Goal: Task Accomplishment & Management: Manage account settings

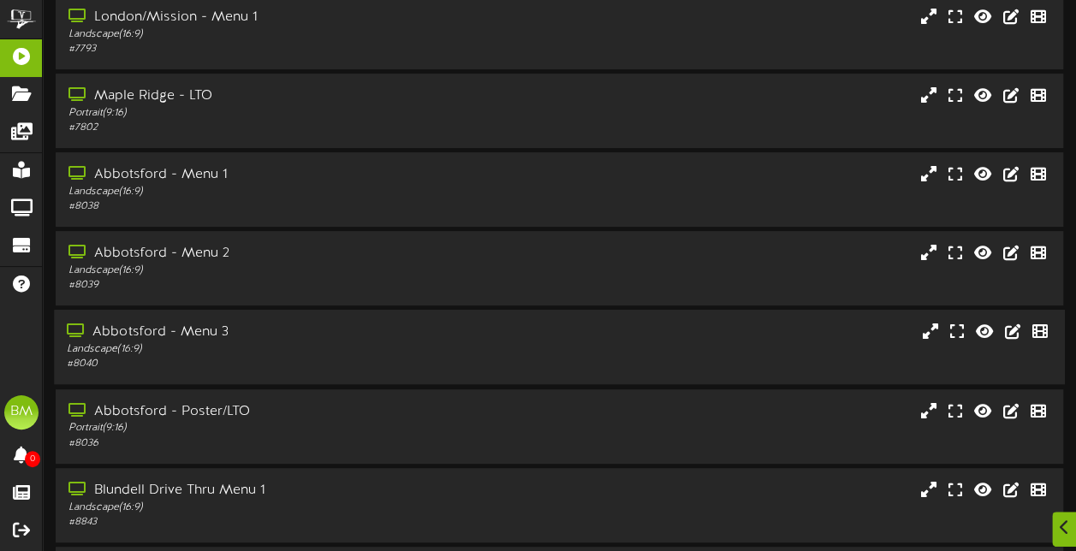
scroll to position [171, 0]
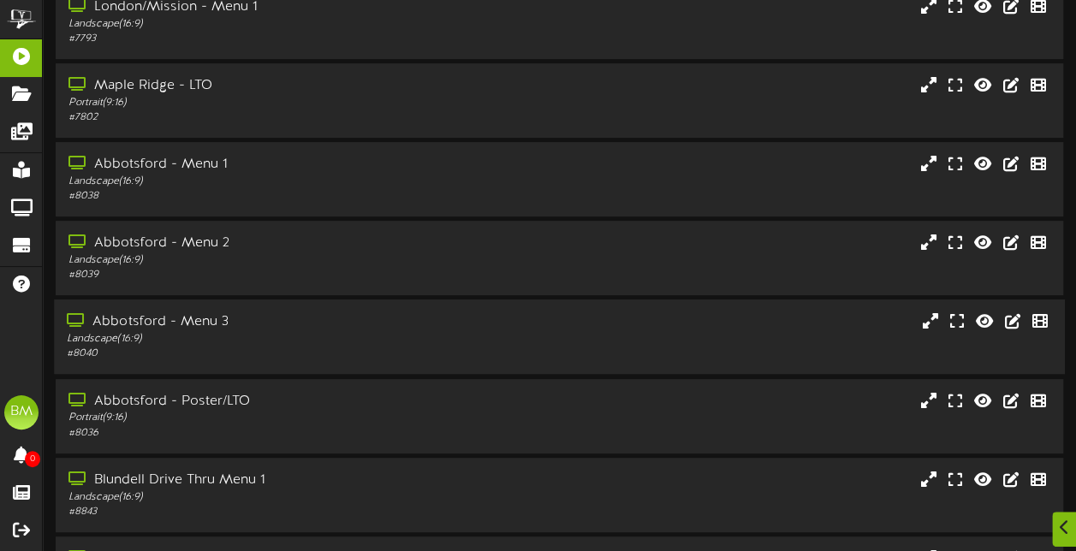
click at [339, 329] on div "Abbotsford - Menu 3" at bounding box center [265, 323] width 396 height 20
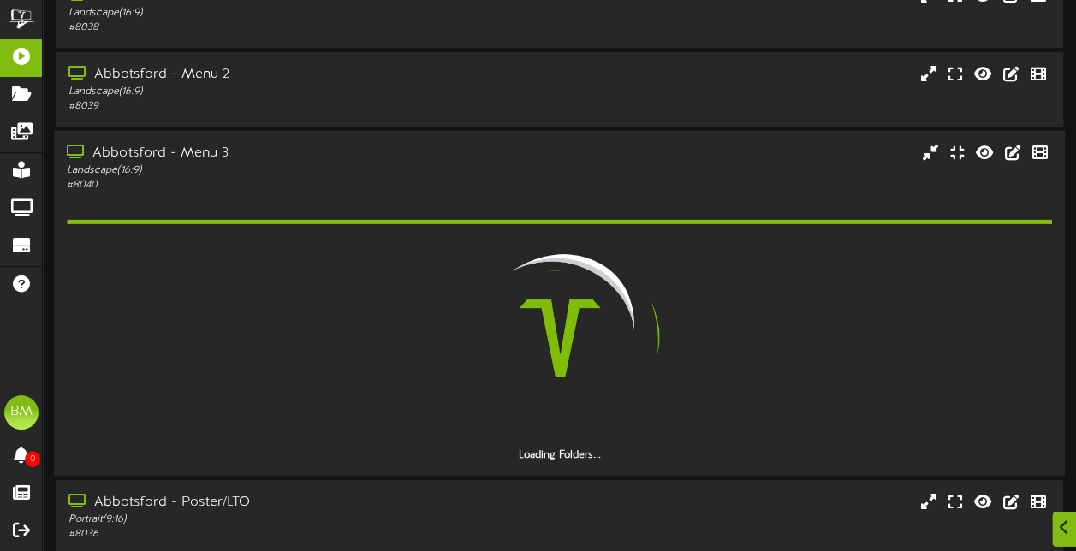
scroll to position [342, 0]
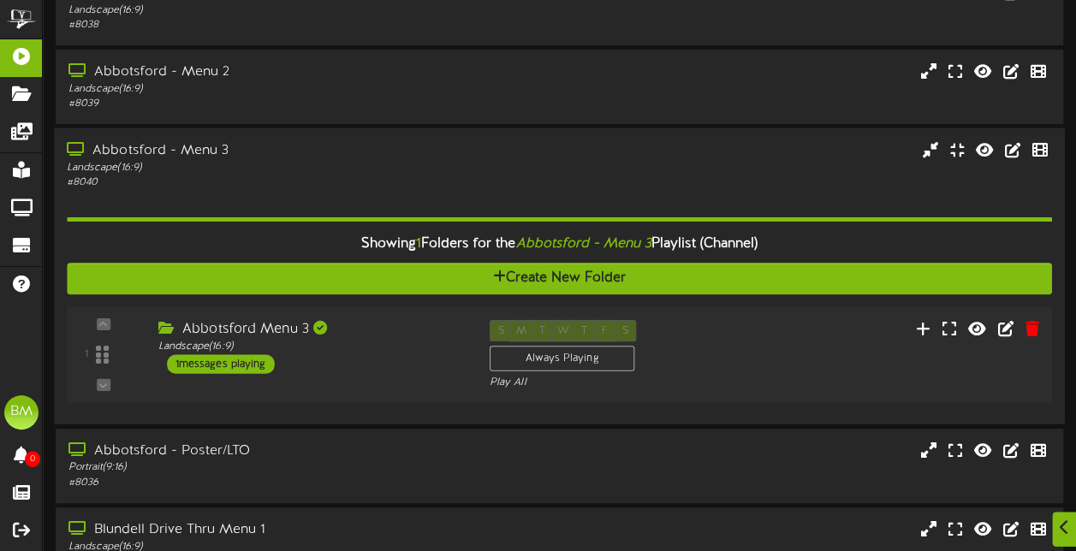
click at [264, 362] on div "1 messages playing" at bounding box center [221, 364] width 108 height 19
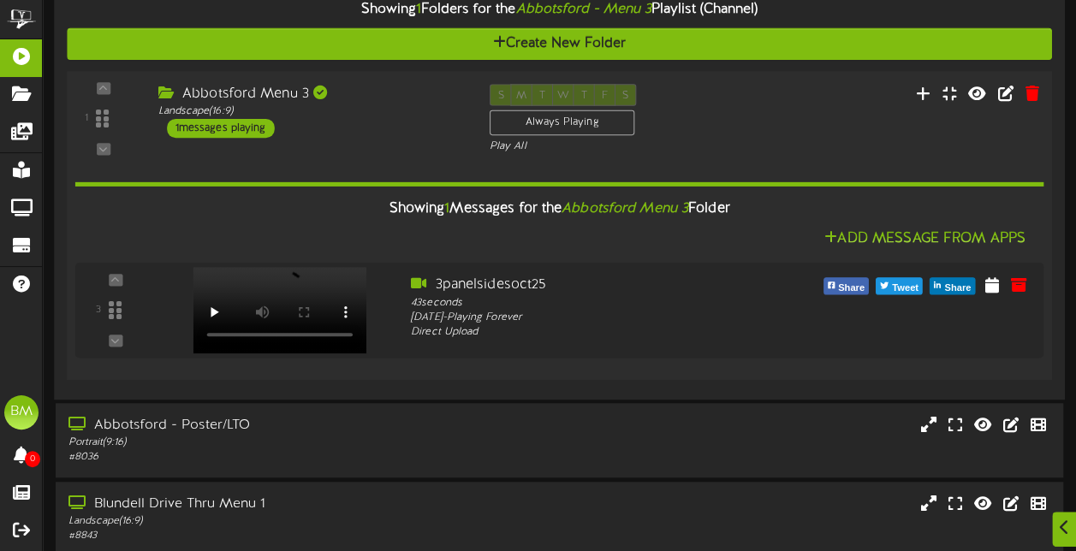
scroll to position [599, 0]
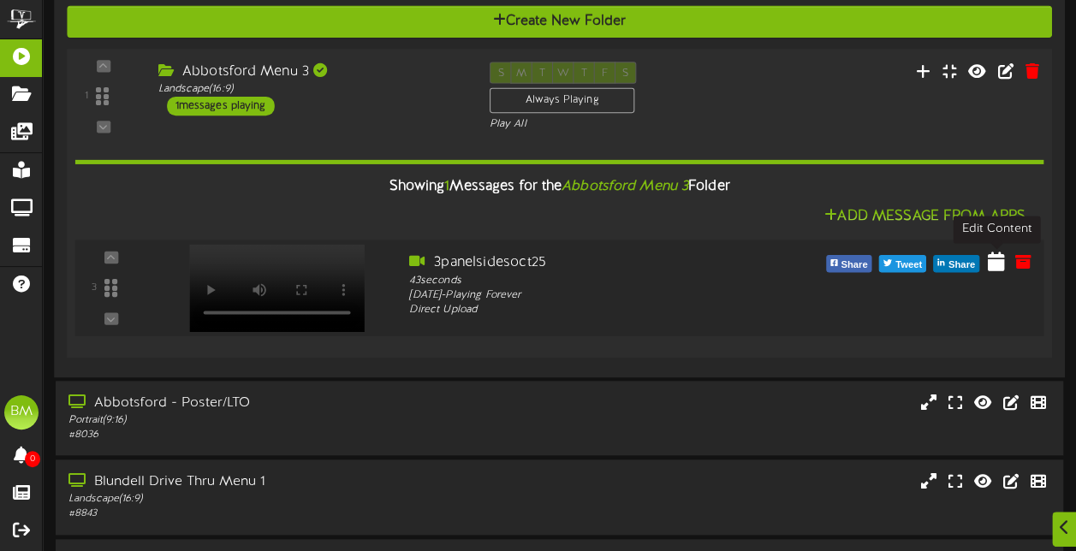
click at [995, 265] on icon at bounding box center [996, 261] width 17 height 19
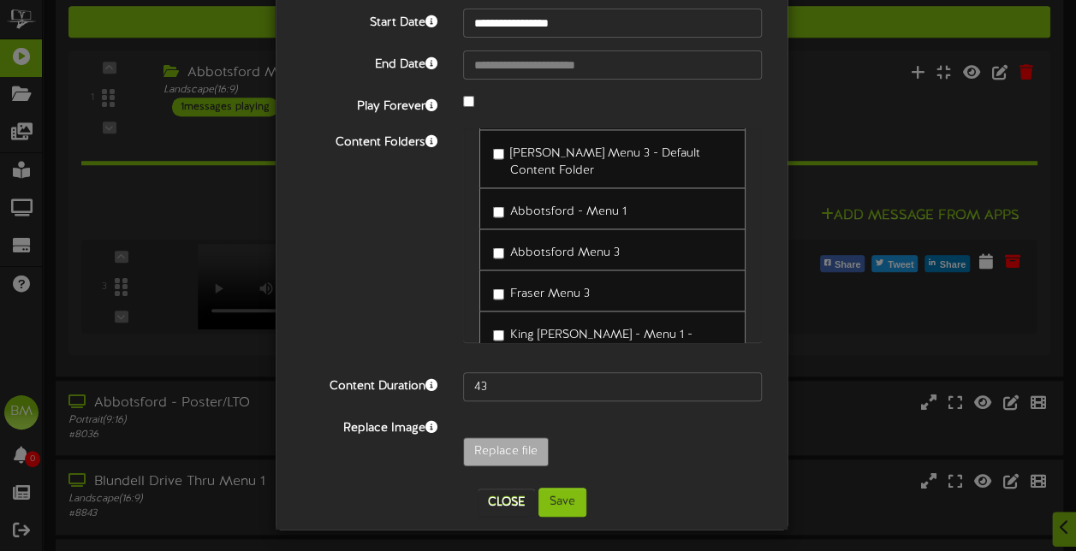
scroll to position [130, 0]
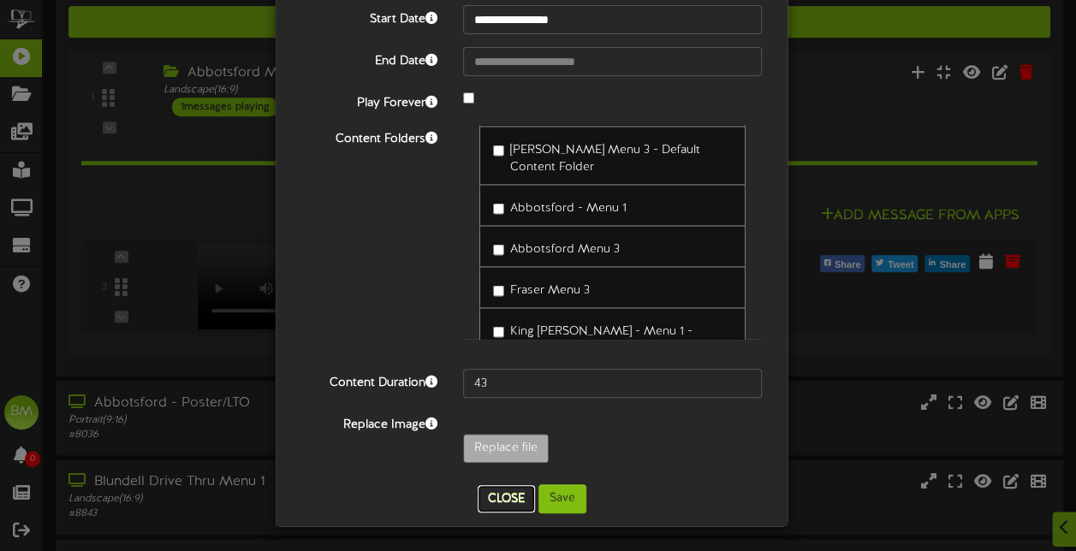
click at [497, 497] on button "Close" at bounding box center [506, 498] width 57 height 27
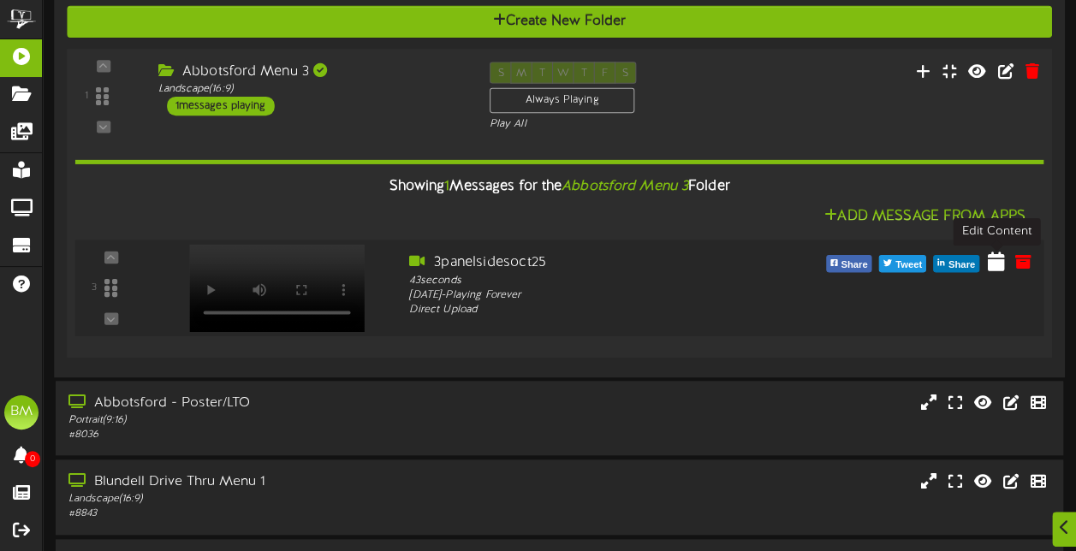
click at [997, 271] on icon at bounding box center [996, 261] width 17 height 19
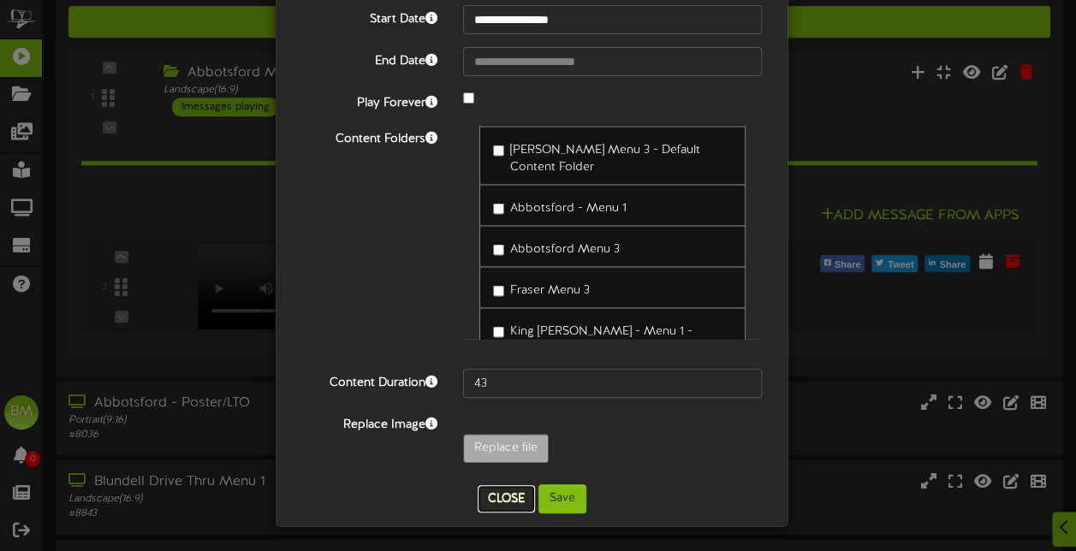
click at [497, 502] on button "Close" at bounding box center [506, 498] width 57 height 27
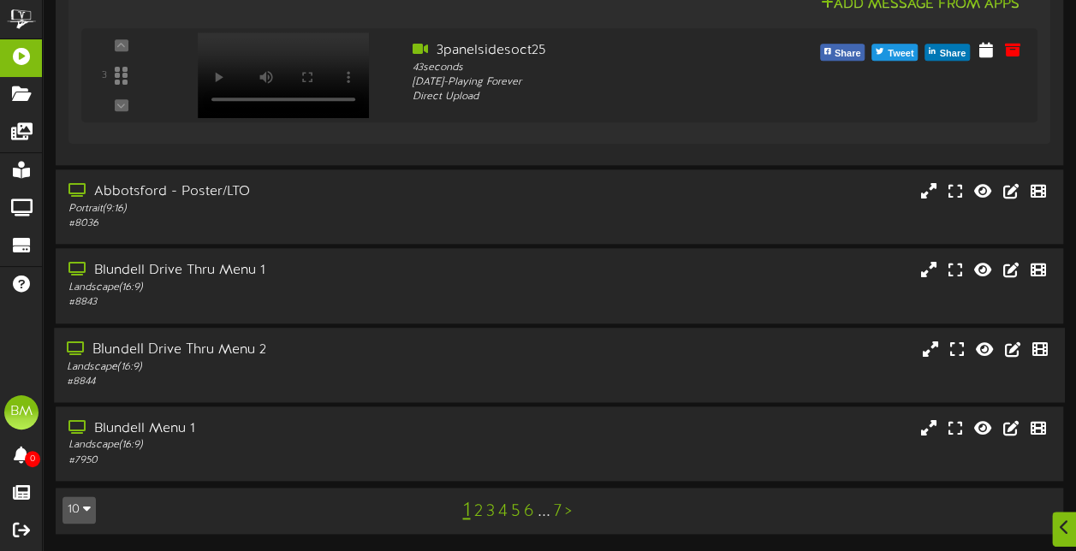
scroll to position [812, 0]
click at [435, 382] on div "# 8844" at bounding box center [265, 382] width 396 height 15
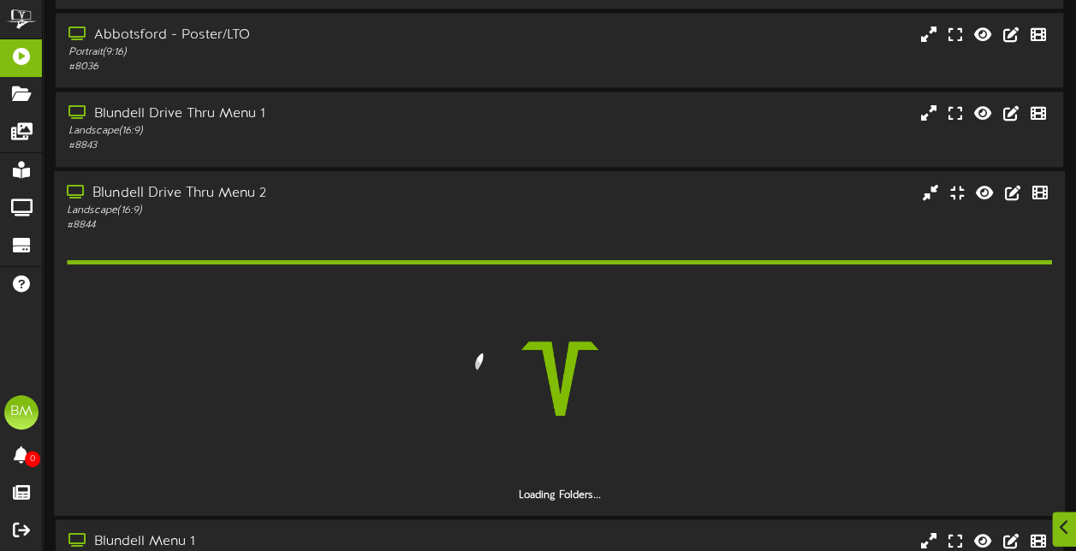
scroll to position [983, 0]
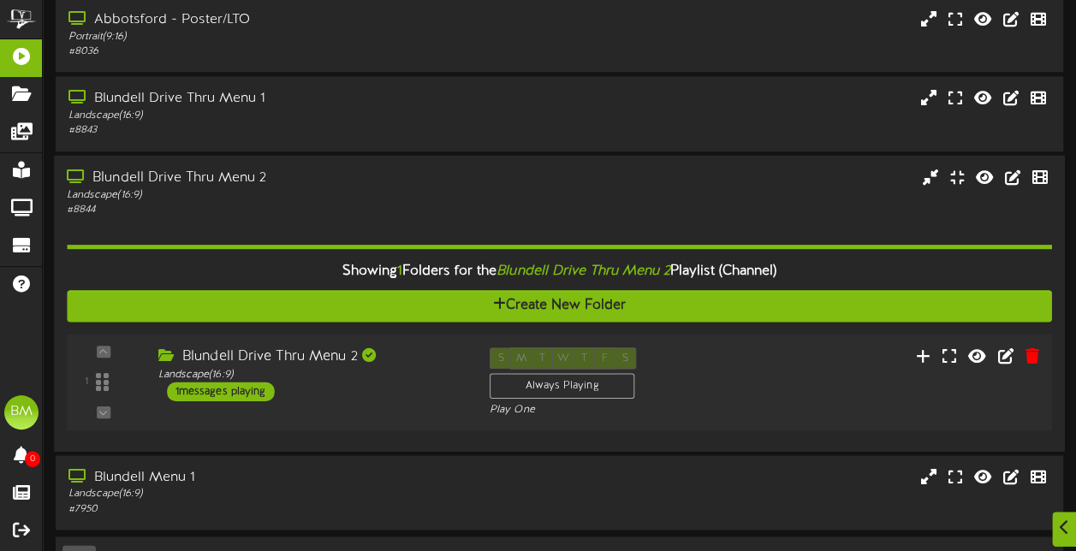
click at [245, 396] on div "1 messages playing" at bounding box center [221, 391] width 108 height 19
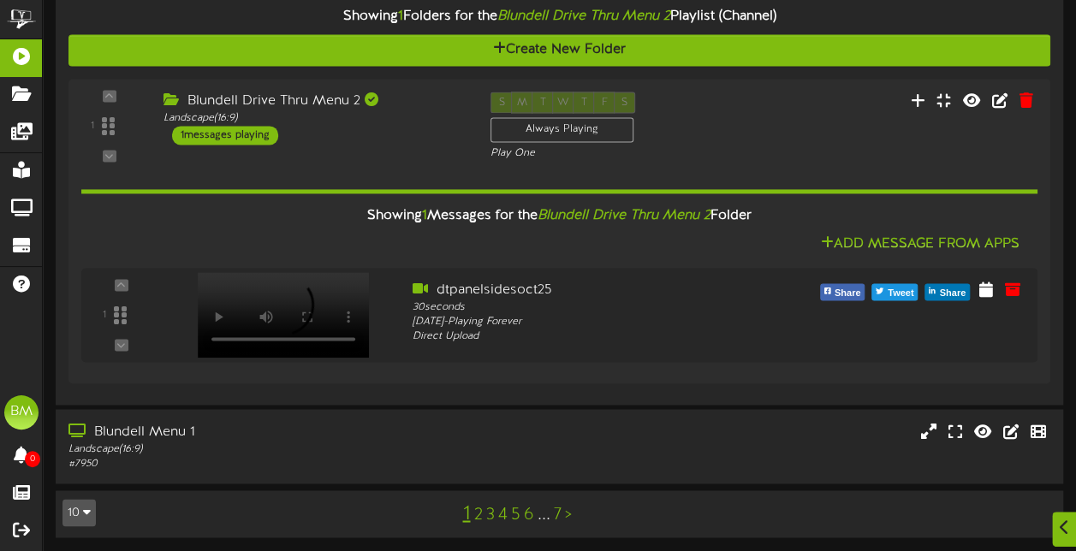
scroll to position [1240, 0]
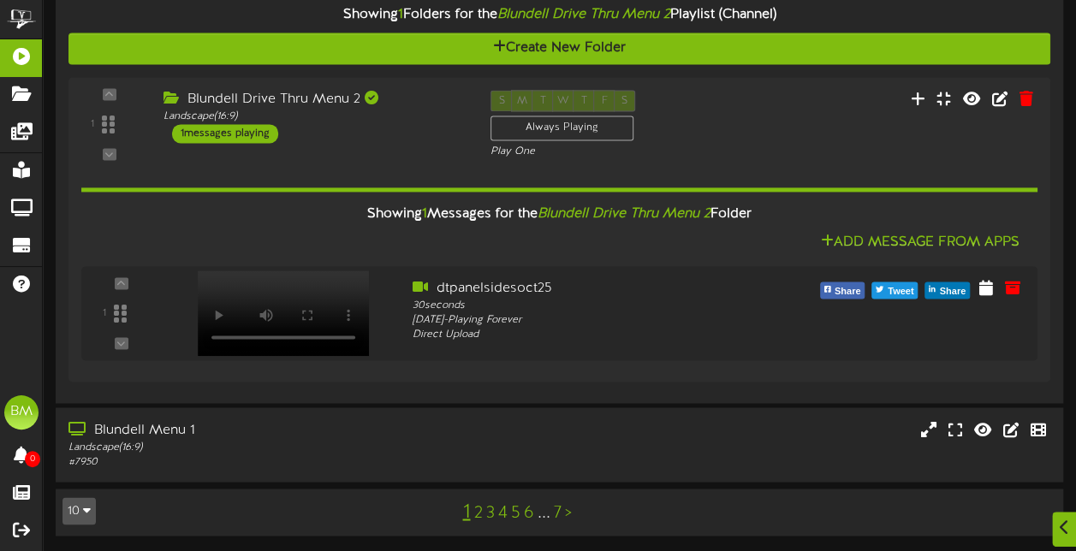
click at [478, 516] on link "2" at bounding box center [477, 512] width 9 height 19
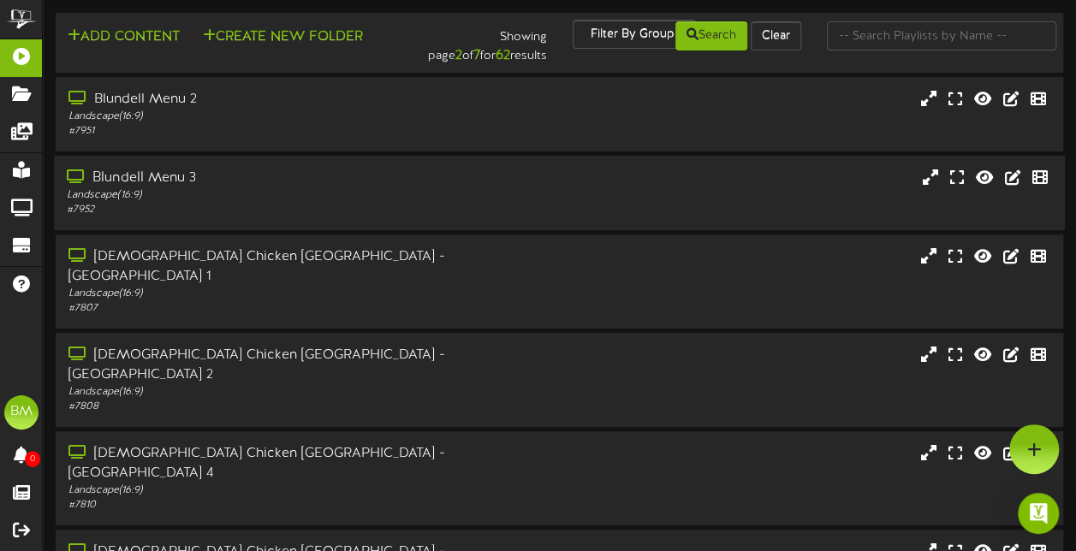
click at [372, 197] on div "Landscape ( 16:9 )" at bounding box center [265, 195] width 396 height 15
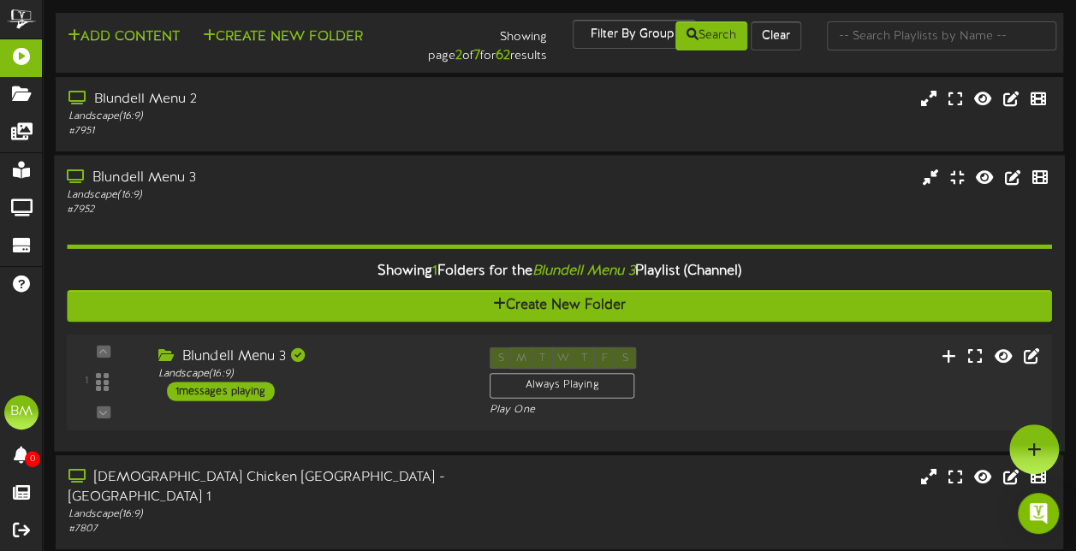
click at [245, 390] on div "1 messages playing" at bounding box center [221, 391] width 108 height 19
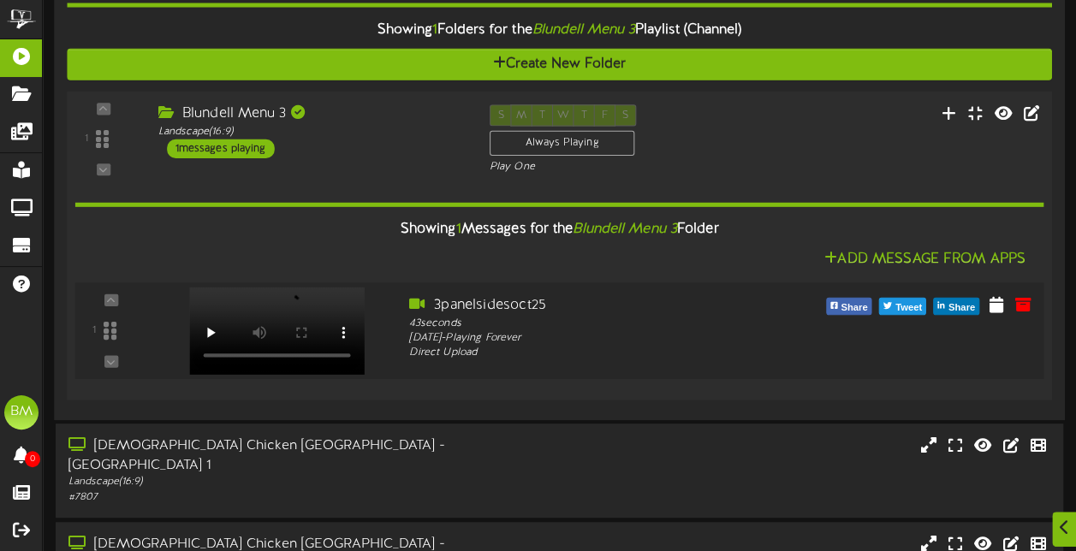
scroll to position [257, 0]
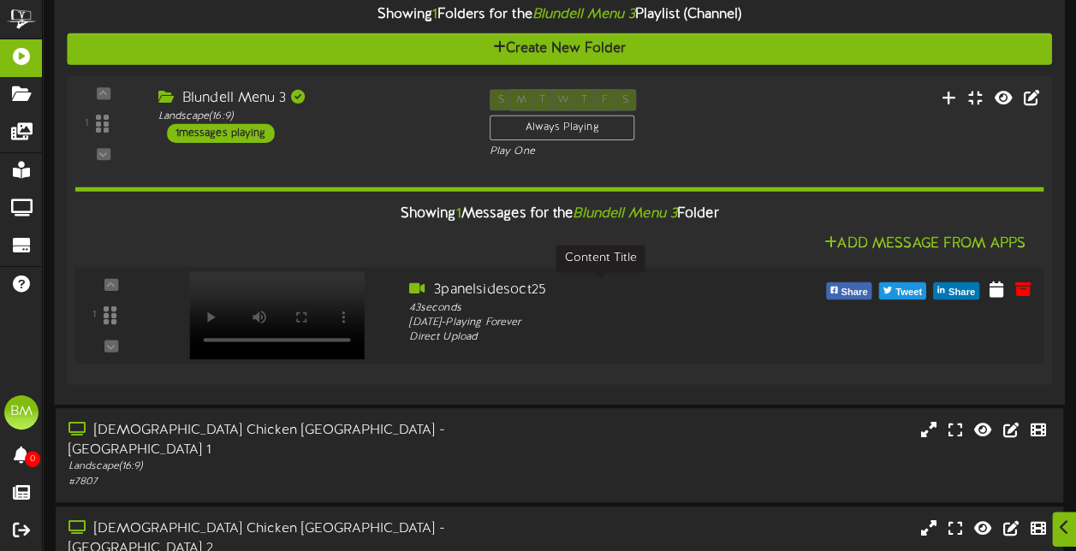
click at [479, 286] on div "3panelsidesoct25" at bounding box center [599, 290] width 381 height 20
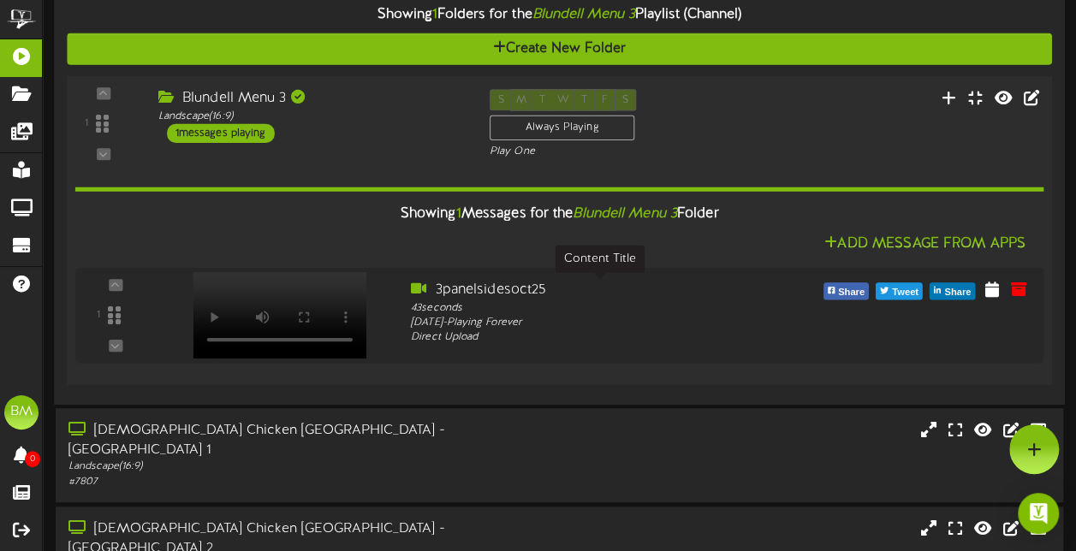
scroll to position [0, 0]
